Goal: Information Seeking & Learning: Check status

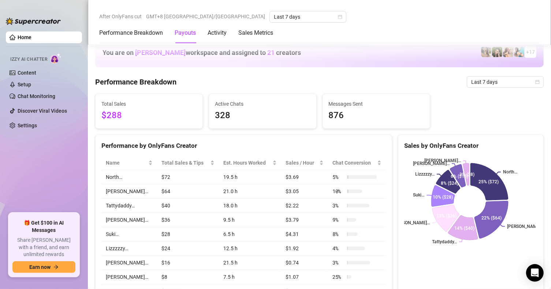
scroll to position [390, 0]
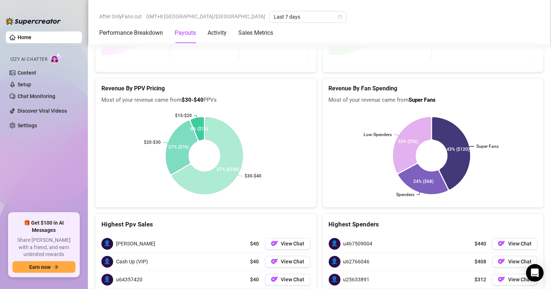
scroll to position [1086, 0]
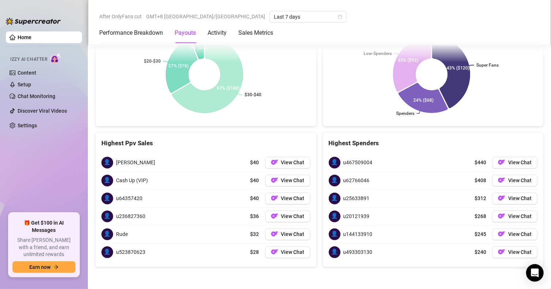
click at [315, 103] on div "Revenue By PPV Pricing Most of your revenue came from $30-$40 PPVs $30-$40 $20-…" at bounding box center [205, 62] width 227 height 130
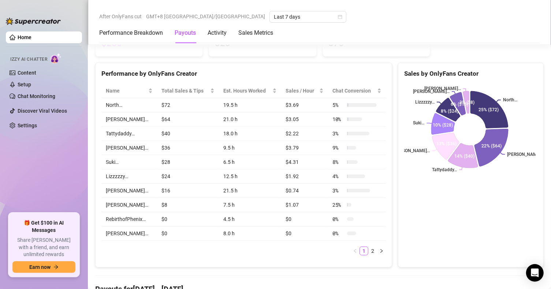
scroll to position [61, 0]
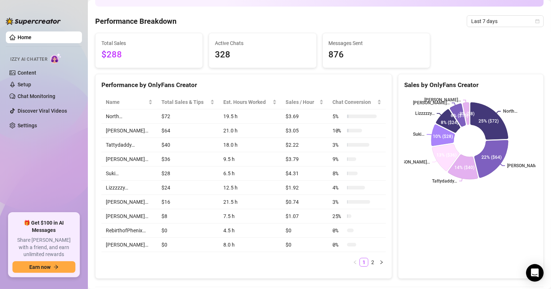
click at [193, 146] on td "$40" at bounding box center [188, 145] width 62 height 14
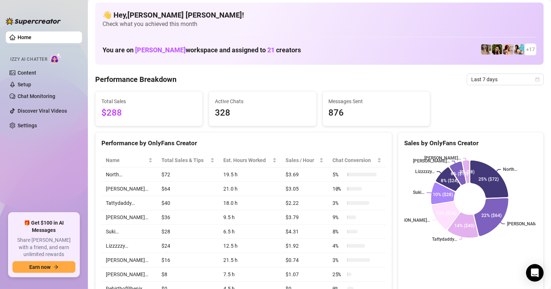
scroll to position [0, 0]
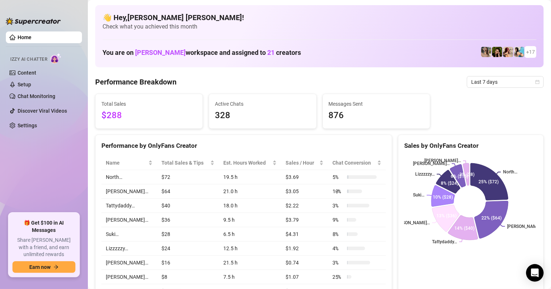
click at [193, 146] on div "Performance by OnlyFans Creator" at bounding box center [243, 146] width 285 height 10
click at [191, 101] on span "Total Sales" at bounding box center [148, 104] width 95 height 8
click at [237, 126] on div "Active Chats 328" at bounding box center [262, 111] width 107 height 34
click at [524, 81] on span "Last 7 days" at bounding box center [505, 82] width 68 height 11
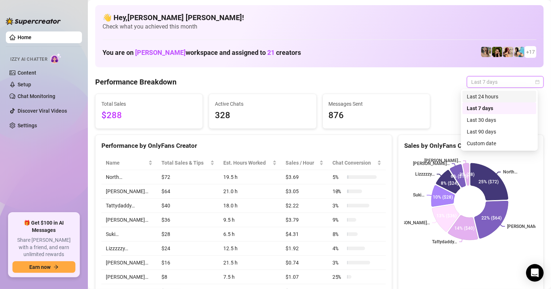
click at [488, 96] on div "Last 24 hours" at bounding box center [499, 97] width 65 height 8
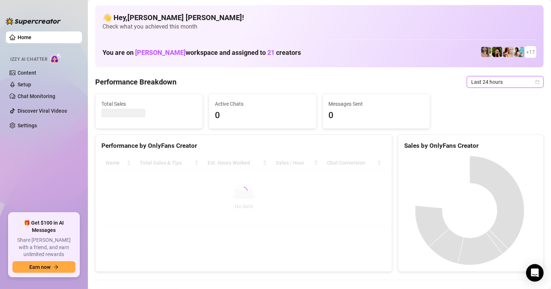
click at [487, 85] on span "Last 24 hours" at bounding box center [505, 82] width 68 height 11
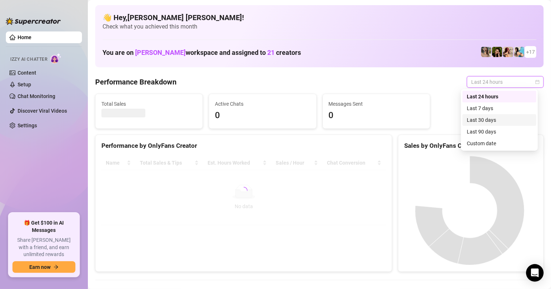
click at [494, 117] on div "Last 30 days" at bounding box center [499, 120] width 65 height 8
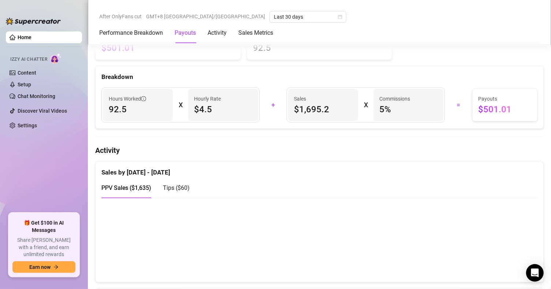
scroll to position [366, 0]
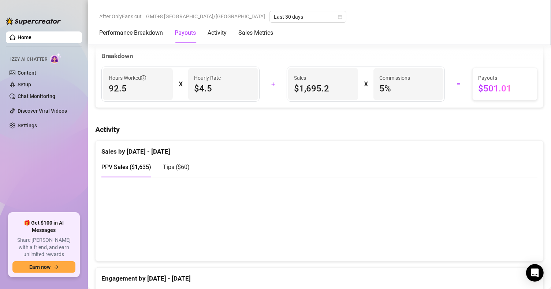
click at [275, 180] on div "PPV Sales ( $1,635 ) Tips ( $60 )" at bounding box center [319, 170] width 436 height 27
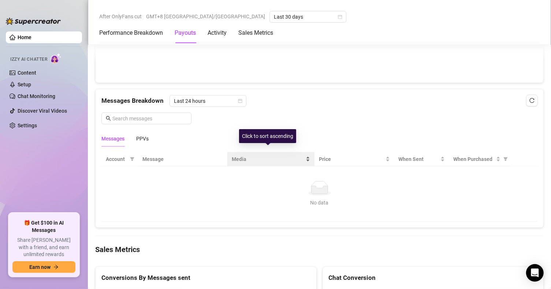
scroll to position [696, 0]
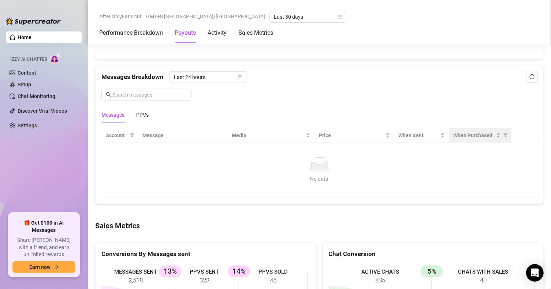
click at [468, 142] on th "When Purchased" at bounding box center [480, 136] width 62 height 14
click at [141, 116] on div "PPVs" at bounding box center [142, 115] width 12 height 8
click at [470, 132] on th "When Purchased" at bounding box center [480, 136] width 62 height 14
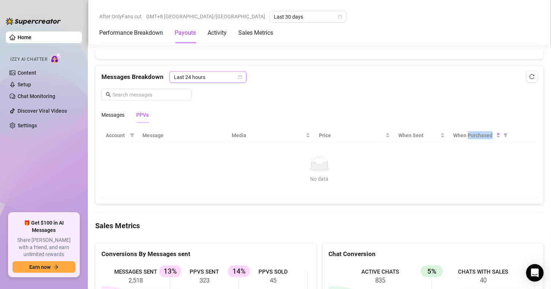
click at [190, 81] on span "Last 24 hours" at bounding box center [208, 77] width 68 height 11
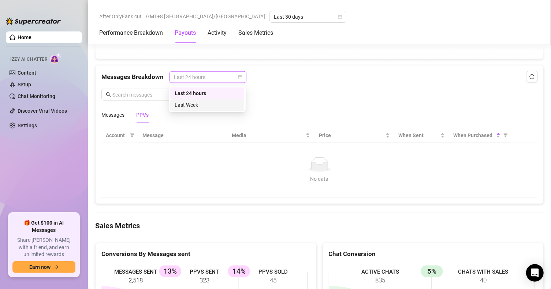
click at [195, 106] on div "Last Week" at bounding box center [207, 105] width 65 height 8
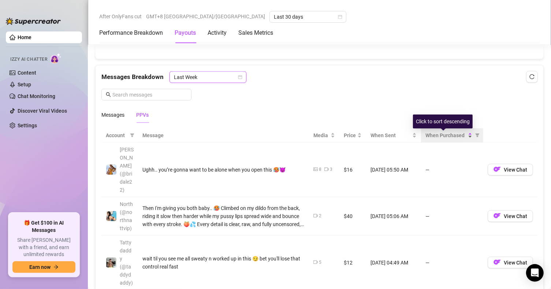
click at [454, 140] on span "When Purchased" at bounding box center [446, 135] width 41 height 8
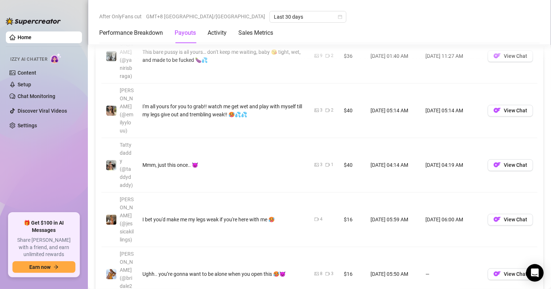
scroll to position [1026, 0]
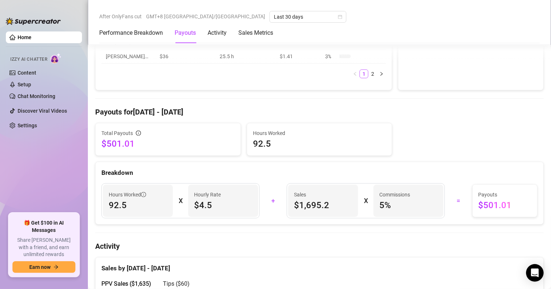
scroll to position [147, 0]
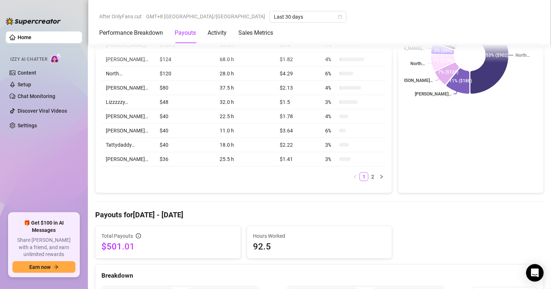
click at [410, 193] on div "Sales by OnlyFans Creator North… [PERSON_NAME]… [PERSON_NAME]… North… [PERSON_N…" at bounding box center [471, 90] width 146 height 205
click at [237, 214] on h4 "Payouts for [DATE] - [DATE]" at bounding box center [319, 215] width 449 height 10
